Goal: Information Seeking & Learning: Learn about a topic

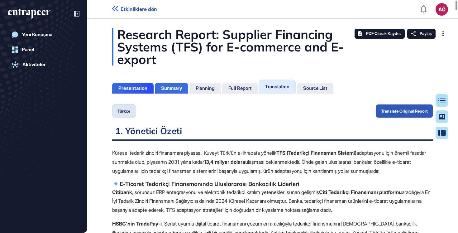
scroll to position [3, 0]
click at [170, 87] on div "Summary" at bounding box center [171, 88] width 21 height 6
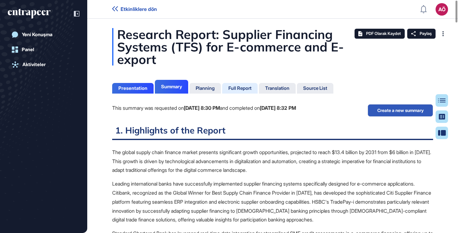
click at [234, 90] on div "Full Report" at bounding box center [240, 88] width 23 height 6
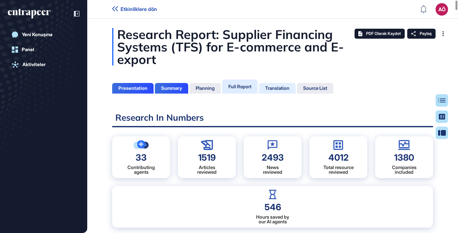
click at [280, 88] on div "Translation" at bounding box center [277, 88] width 24 height 6
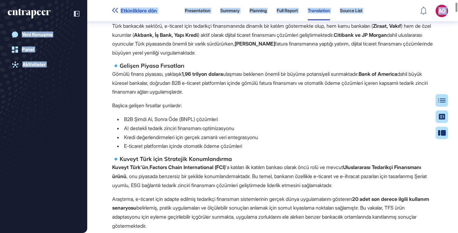
scroll to position [322, 0]
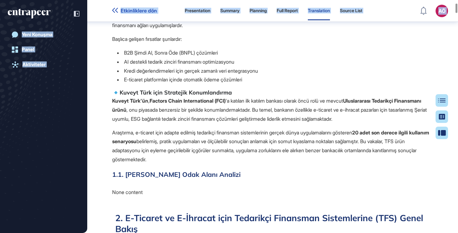
drag, startPoint x: 114, startPoint y: 60, endPoint x: 199, endPoint y: 172, distance: 141.0
copy span "loremi dolorsi ametcon adipiscing elitsedd, Eiusmo Temp'in u-laboreet dolorem A…"
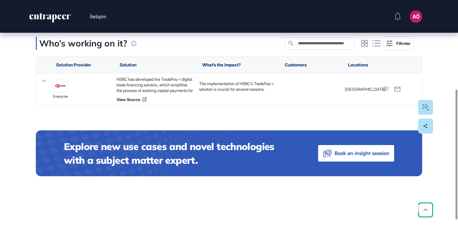
scroll to position [150, 0]
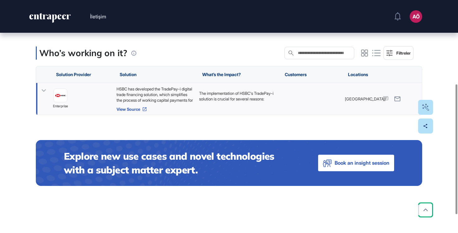
click at [131, 110] on link "View Source" at bounding box center [155, 109] width 76 height 5
click at [43, 91] on icon at bounding box center [44, 90] width 4 height 2
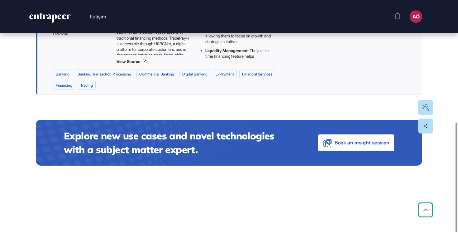
scroll to position [259, 0]
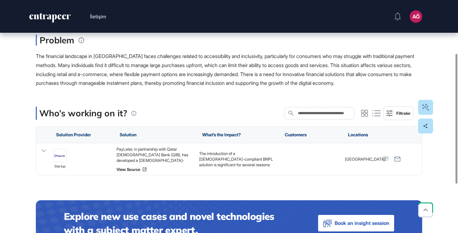
scroll to position [95, 0]
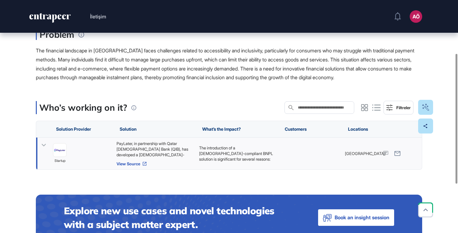
click at [137, 164] on link "View Source" at bounding box center [155, 163] width 76 height 5
